Goal: Task Accomplishment & Management: Complete application form

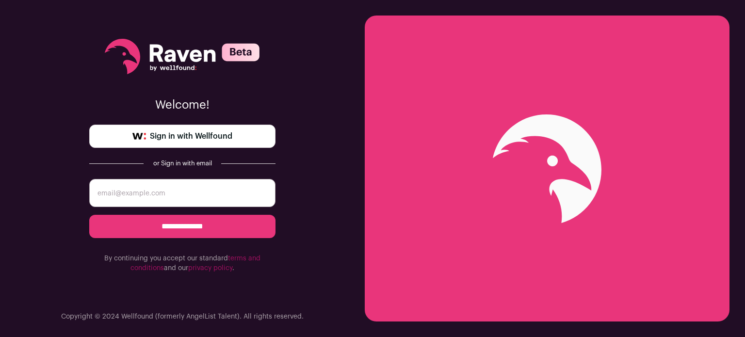
click at [152, 199] on input "email" at bounding box center [182, 193] width 186 height 28
type input "chardee42@gmail.com"
click at [168, 221] on input "**********" at bounding box center [182, 226] width 186 height 23
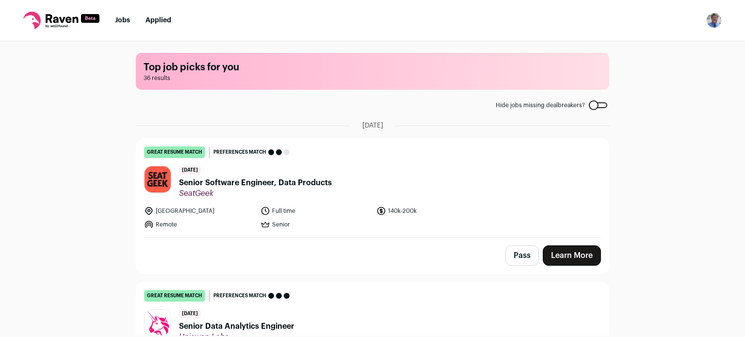
click at [563, 253] on link "Learn More" at bounding box center [572, 255] width 58 height 20
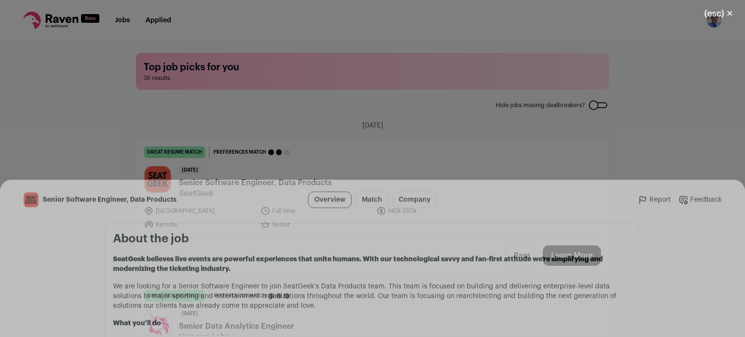
scroll to position [534, 0]
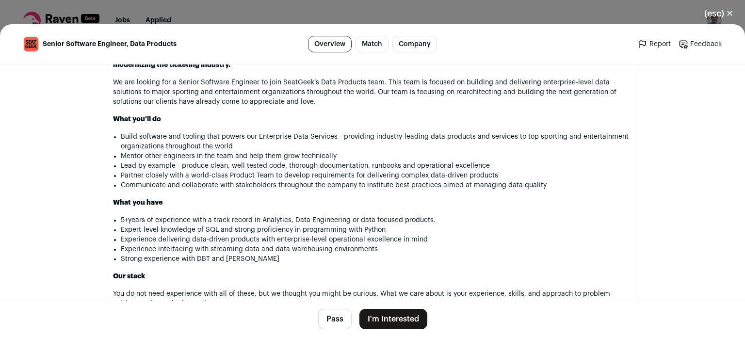
click at [325, 322] on button "Pass" at bounding box center [334, 319] width 33 height 20
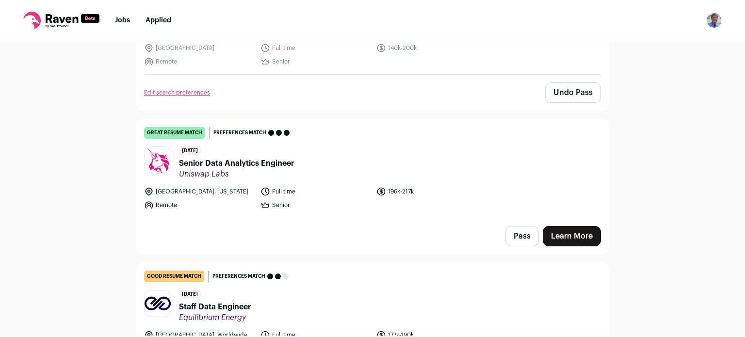
scroll to position [194, 0]
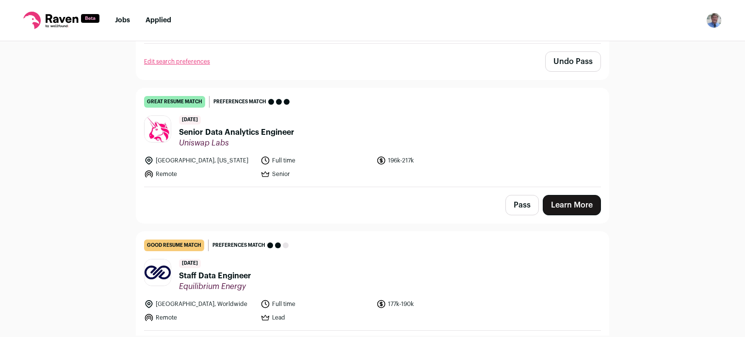
click at [566, 205] on link "Learn More" at bounding box center [572, 205] width 58 height 20
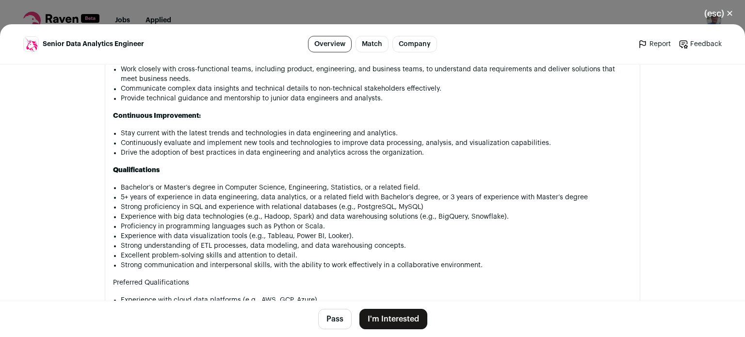
scroll to position [795, 0]
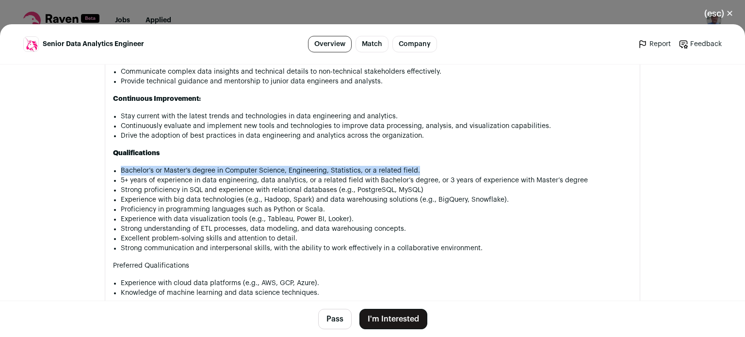
drag, startPoint x: 118, startPoint y: 170, endPoint x: 424, endPoint y: 170, distance: 306.1
click at [424, 170] on li "Bachelor’s or Master’s degree in Computer Science, Engineering, Statistics, or …" at bounding box center [376, 171] width 511 height 10
click at [327, 318] on button "Pass" at bounding box center [334, 319] width 33 height 20
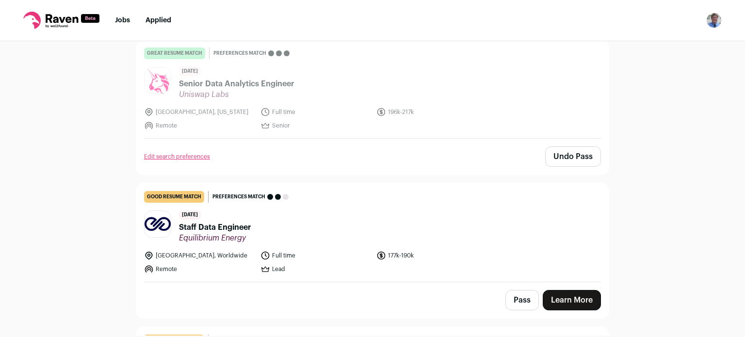
scroll to position [291, 0]
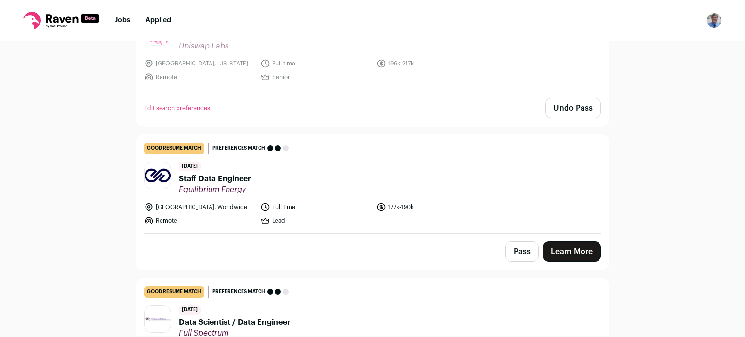
click at [563, 244] on link "Learn More" at bounding box center [572, 252] width 58 height 20
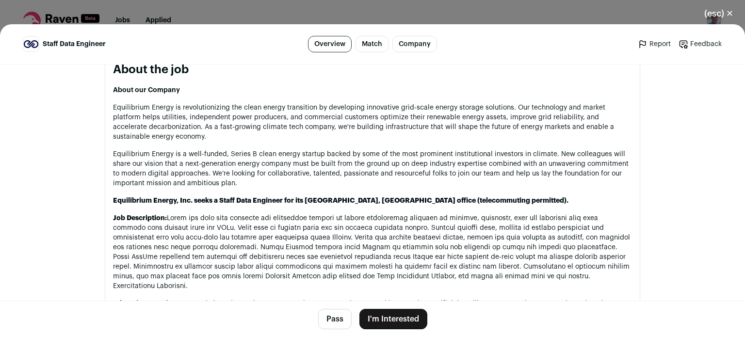
scroll to position [485, 0]
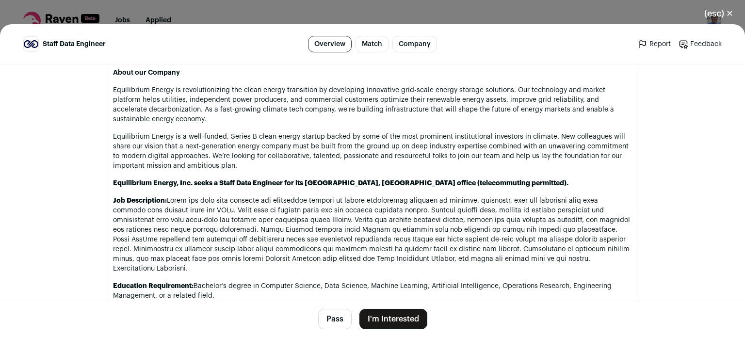
click at [709, 13] on button "(esc) ✕" at bounding box center [719, 13] width 52 height 21
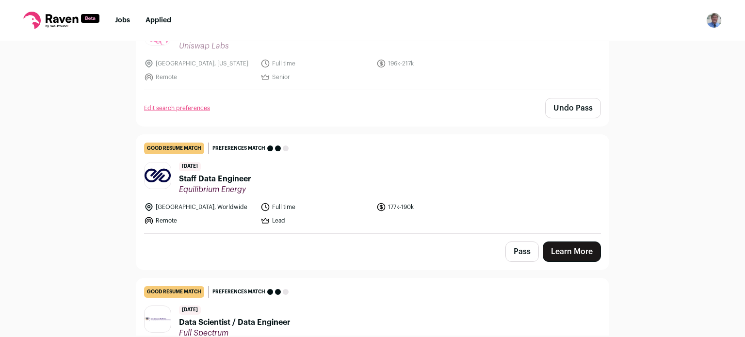
click at [517, 250] on button "Pass" at bounding box center [521, 252] width 33 height 20
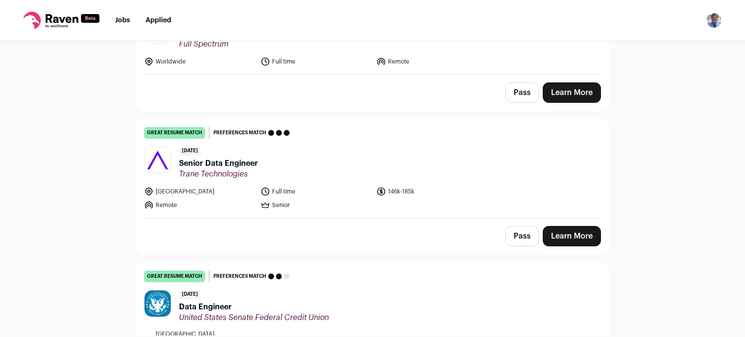
scroll to position [582, 0]
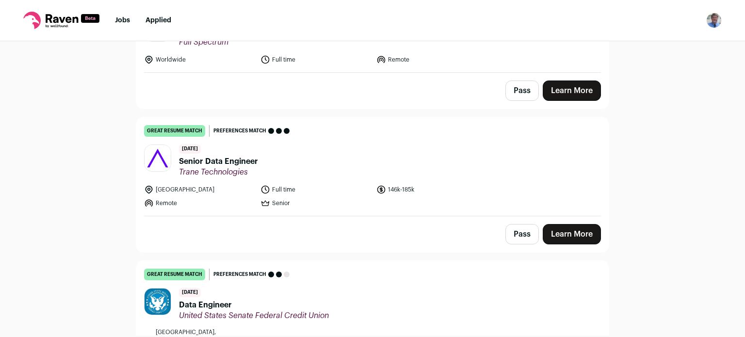
click at [214, 159] on span "Senior Data Engineer" at bounding box center [218, 162] width 79 height 12
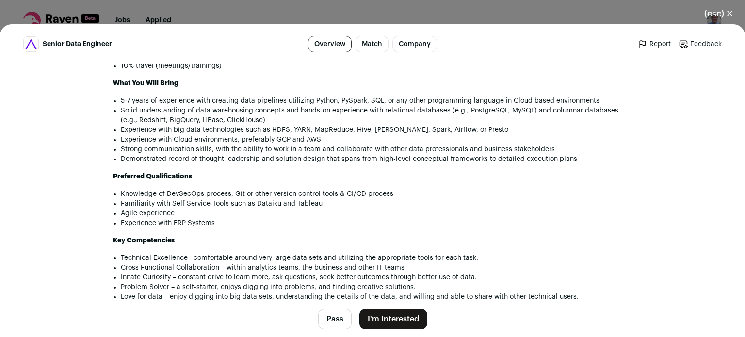
scroll to position [1056, 0]
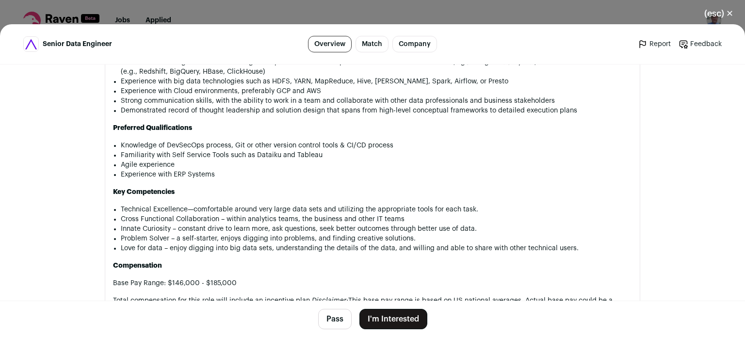
click at [397, 317] on button "I'm Interested" at bounding box center [393, 319] width 68 height 20
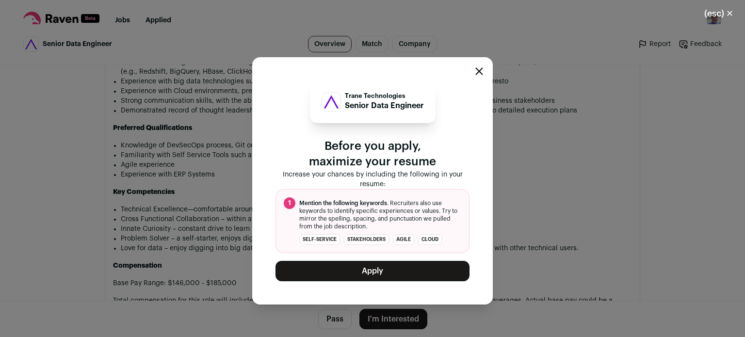
click at [371, 270] on button "Apply" at bounding box center [373, 271] width 194 height 20
